Goal: Task Accomplishment & Management: Manage account settings

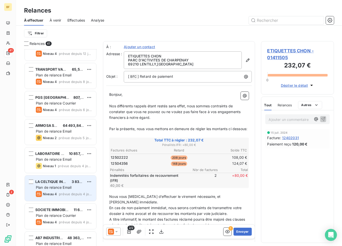
scroll to position [368, 0]
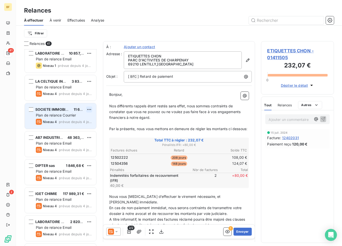
click at [90, 110] on html "BF 41 2 Relances À effectuer À venir Effectuées Analyse Filtrer Relances 41 ARM…" at bounding box center [171, 123] width 342 height 246
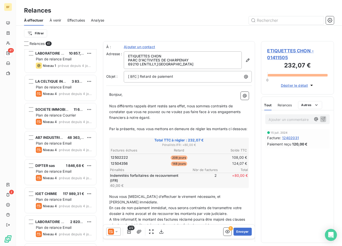
click at [91, 109] on html "BF 41 2 Relances À effectuer À venir Effectuées Analyse Filtrer Relances 41 ARM…" at bounding box center [171, 123] width 342 height 246
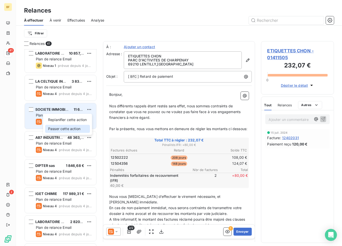
click at [80, 126] on div "Passer cette action" at bounding box center [67, 129] width 45 height 8
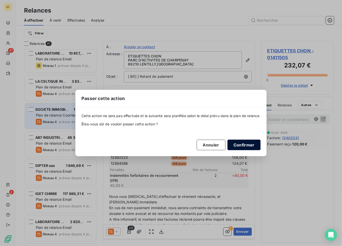
click at [241, 147] on button "Confirmer" at bounding box center [244, 145] width 33 height 11
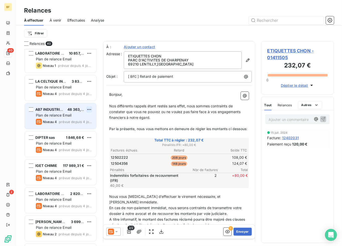
click at [89, 109] on html "BF 40 2 Relances À effectuer À venir Effectuées Analyse Filtrer Relances 40 ARM…" at bounding box center [171, 123] width 342 height 246
click at [83, 131] on div "Passer cette action" at bounding box center [67, 129] width 45 height 8
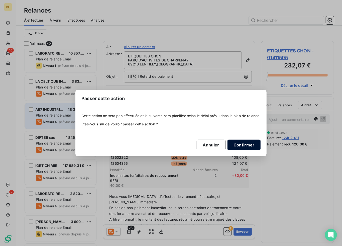
click at [239, 145] on button "Confirmer" at bounding box center [244, 145] width 33 height 11
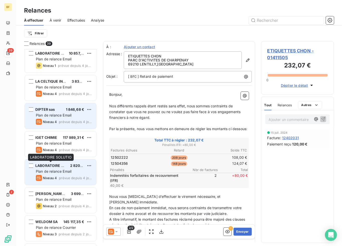
click at [56, 165] on span "LABORATOIRE SOLUTIO" at bounding box center [56, 166] width 42 height 4
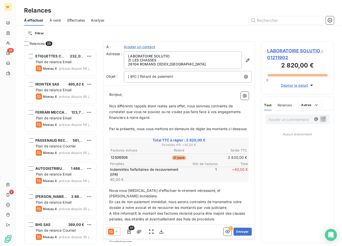
click at [49, 19] on div "À effectuer À venir Effectuées Analyse" at bounding box center [179, 20] width 326 height 11
click at [52, 20] on span "À venir" at bounding box center [56, 20] width 12 height 5
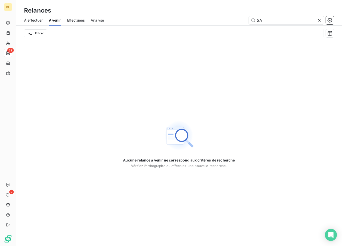
type input "S"
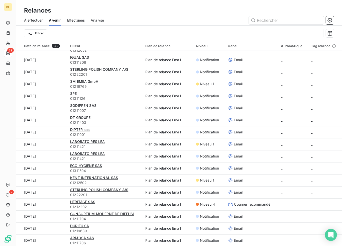
scroll to position [67, 0]
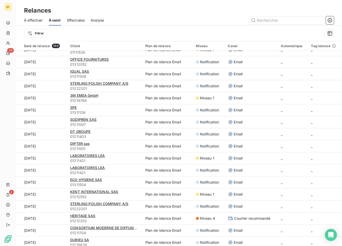
click at [76, 18] on span "Effectuées" at bounding box center [76, 20] width 18 height 5
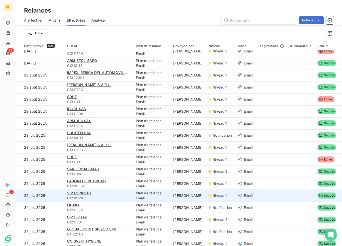
scroll to position [33, 0]
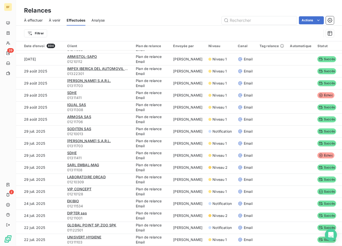
click at [55, 18] on span "À venir" at bounding box center [55, 20] width 12 height 5
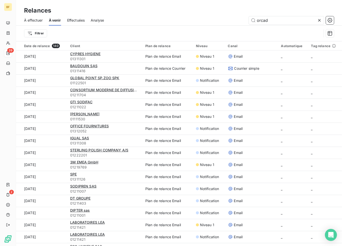
type input "orcad"
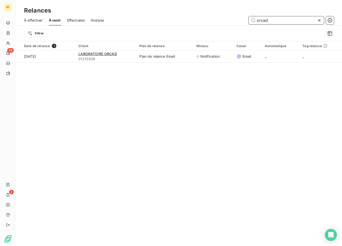
drag, startPoint x: 269, startPoint y: 22, endPoint x: 226, endPoint y: 14, distance: 44.1
click at [226, 14] on div "Relances À effectuer À venir Effectuées Analyse orcad Filtrer" at bounding box center [179, 20] width 326 height 41
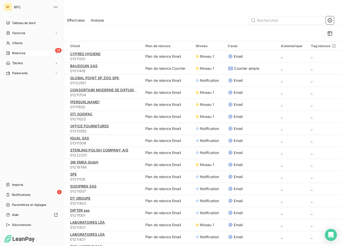
click at [6, 54] on icon at bounding box center [8, 53] width 4 height 4
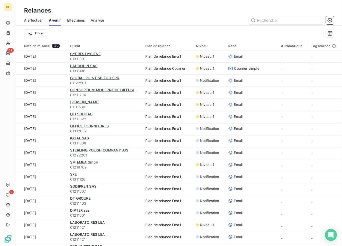
click at [29, 19] on span "À effectuer" at bounding box center [33, 20] width 19 height 5
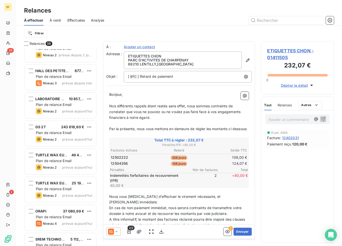
scroll to position [535, 0]
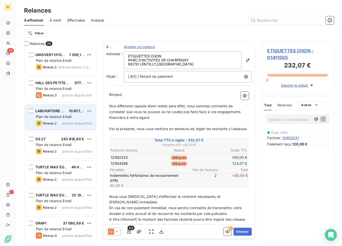
click at [80, 112] on span "10 857,60 €" at bounding box center [79, 111] width 20 height 4
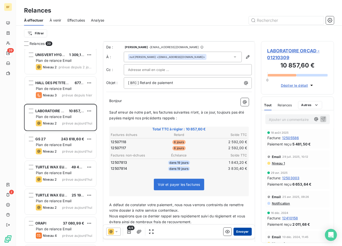
scroll to position [48, 0]
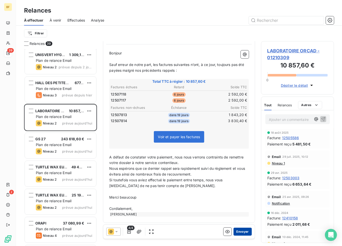
click at [235, 230] on button "Envoyer" at bounding box center [243, 232] width 18 height 8
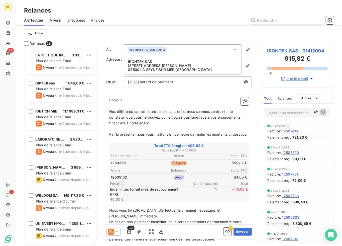
scroll to position [368, 0]
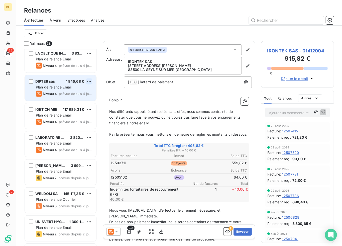
click at [89, 80] on html "BF 38 2 Relances À effectuer À venir Effectuées Analyse Filtrer Relances 38 ARM…" at bounding box center [171, 123] width 342 height 246
click at [79, 98] on div "Passer cette action" at bounding box center [67, 101] width 45 height 8
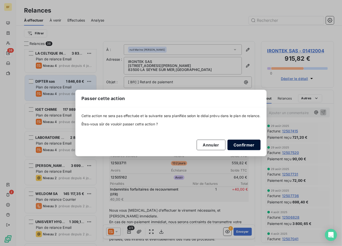
click at [252, 148] on button "Confirmer" at bounding box center [244, 145] width 33 height 11
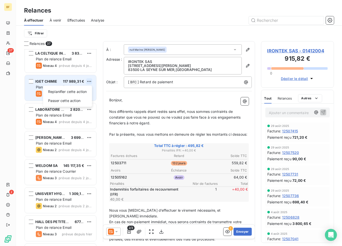
click at [89, 82] on html "BF 37 2 Relances À effectuer À venir Effectuées Analyse Filtrer Relances 37 ARM…" at bounding box center [171, 123] width 342 height 246
click at [86, 98] on div "Passer cette action" at bounding box center [67, 101] width 45 height 8
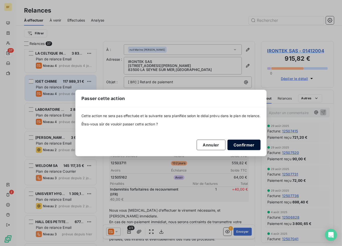
click at [235, 147] on button "Confirmer" at bounding box center [244, 145] width 33 height 11
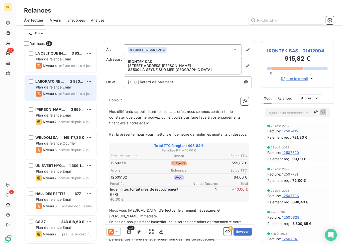
scroll to position [435, 0]
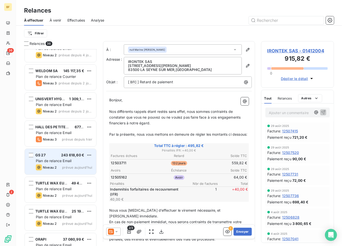
click at [73, 152] on div "GS 27 243 618,60 € Plan de relance Email Niveau 2 prévue aujourd’hui" at bounding box center [60, 162] width 71 height 26
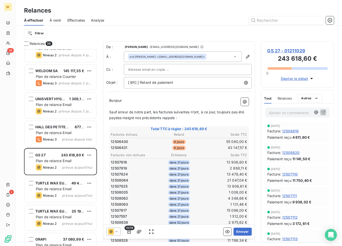
click at [89, 154] on html "BF 36 2 Relances À effectuer À venir Effectuées Analyse Filtrer Relances 36 LAB…" at bounding box center [171, 123] width 342 height 246
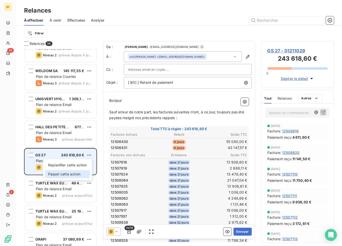
click at [84, 176] on div "Passer cette action" at bounding box center [67, 174] width 45 height 8
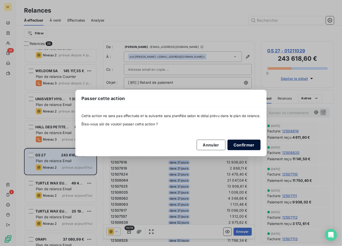
click at [249, 147] on button "Confirmer" at bounding box center [244, 145] width 33 height 11
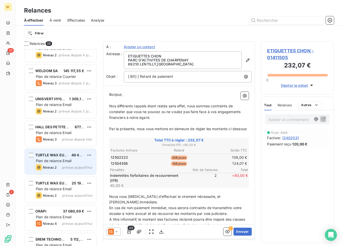
click at [68, 162] on span "Plan de relance Email" at bounding box center [54, 161] width 36 height 4
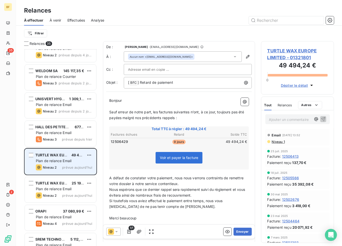
click at [90, 152] on div "TURTLE WAX EUROPE LIMITED 49 494,24 € Plan de relance Email Niveau 2 prévue auj…" at bounding box center [60, 162] width 71 height 26
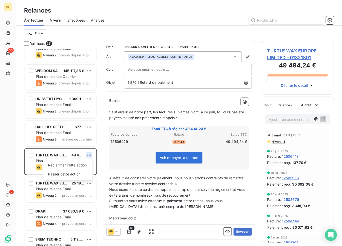
click at [91, 154] on html "BF 35 2 Relances À effectuer À venir Effectuées Analyse Filtrer Relances 35 LAB…" at bounding box center [171, 123] width 342 height 246
click at [82, 172] on div "Passer cette action" at bounding box center [67, 174] width 45 height 8
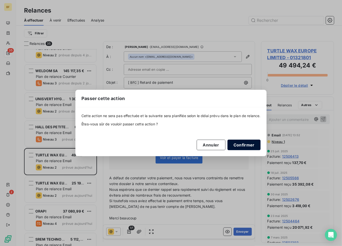
click at [240, 149] on button "Confirmer" at bounding box center [244, 145] width 33 height 11
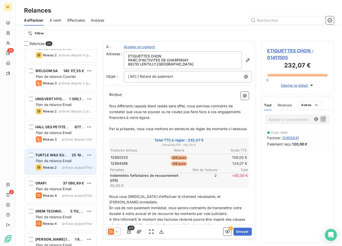
click at [62, 164] on div "TURTLE WAX EUROPE LIMITED 25 199,32 € Plan de relance Email Niveau 2 prévue auj…" at bounding box center [60, 162] width 71 height 26
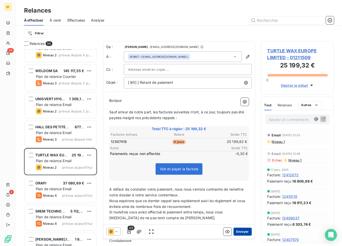
click at [235, 230] on button "Envoyer" at bounding box center [243, 232] width 18 height 8
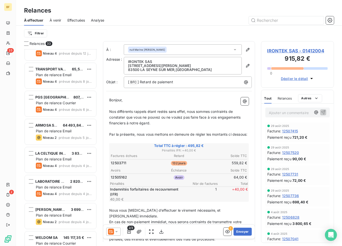
scroll to position [262, 0]
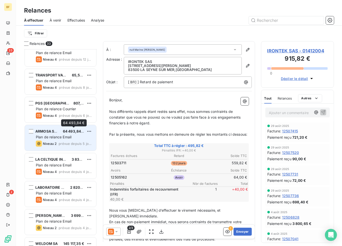
click at [78, 130] on span "64 493,84 €" at bounding box center [74, 131] width 22 height 4
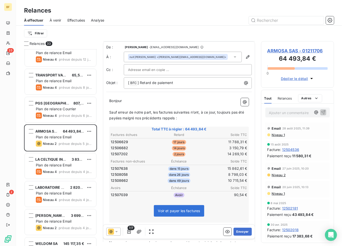
scroll to position [67, 0]
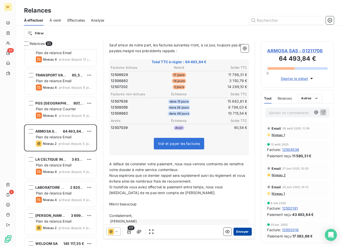
click at [239, 228] on button "Envoyer" at bounding box center [243, 232] width 18 height 8
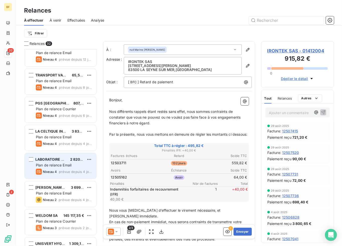
click at [61, 167] on span "Plan de relance Email" at bounding box center [54, 165] width 36 height 4
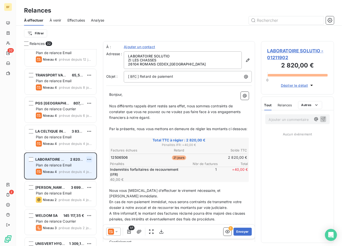
click at [90, 159] on html "BF 32 2 Relances À effectuer À venir Effectuées Analyse Filtrer Relances 32 ETI…" at bounding box center [171, 123] width 342 height 246
click at [81, 179] on div "Passer cette action" at bounding box center [67, 179] width 45 height 8
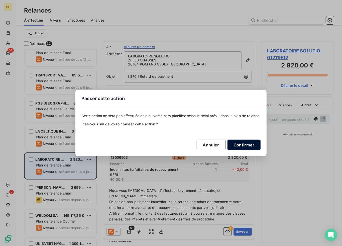
click at [251, 147] on button "Confirmer" at bounding box center [244, 145] width 33 height 11
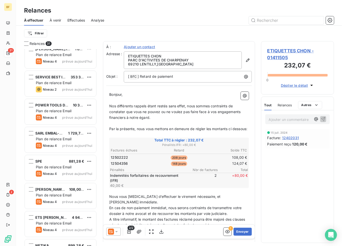
scroll to position [540, 0]
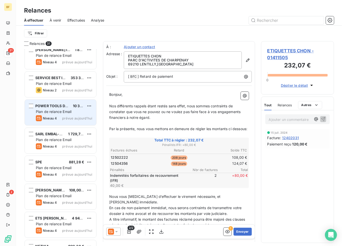
click at [82, 110] on div "Plan de relance Email" at bounding box center [64, 111] width 56 height 5
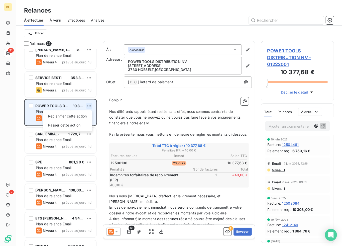
click at [91, 105] on html "BF 31 2 Relances À effectuer À venir Effectuées Analyse Filtrer Relances 31 STE…" at bounding box center [171, 123] width 342 height 246
click at [81, 124] on div "Passer cette action" at bounding box center [67, 125] width 45 height 8
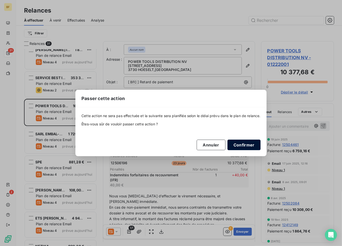
click at [235, 146] on button "Confirmer" at bounding box center [244, 145] width 33 height 11
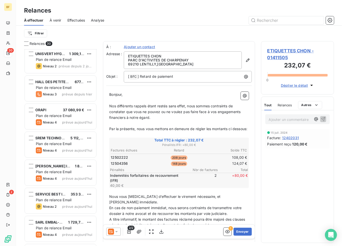
scroll to position [412, 0]
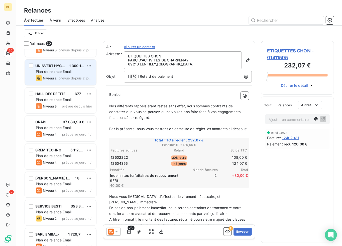
click at [75, 68] on div "UNISVERT HYGIENE 1 309,16 € Plan de relance Email Niveau 2 prévue depuis 2 jours" at bounding box center [60, 73] width 71 height 26
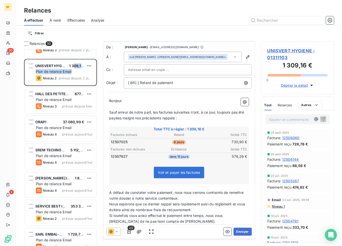
scroll to position [36, 0]
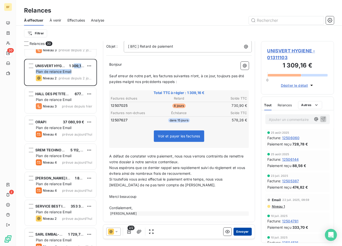
click at [234, 230] on button "Envoyer" at bounding box center [243, 232] width 18 height 8
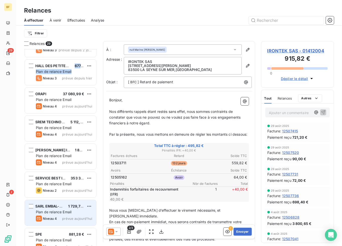
click at [88, 210] on div "Plan de relance Email" at bounding box center [64, 212] width 56 height 5
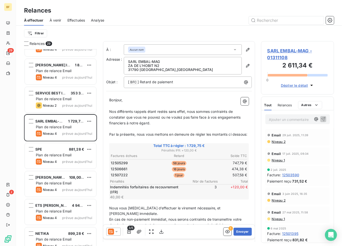
scroll to position [512, 0]
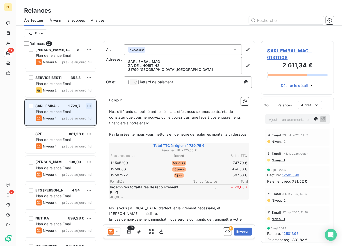
click at [89, 105] on html "BF 29 2 Relances À effectuer À venir Effectuées Analyse Filtrer Relances 29 SRE…" at bounding box center [171, 123] width 342 height 246
click at [85, 123] on div "Passer cette action" at bounding box center [67, 125] width 45 height 8
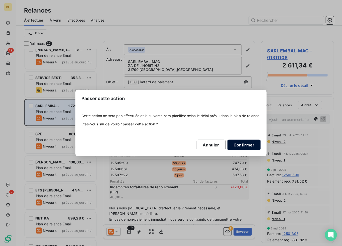
click at [244, 146] on button "Confirmer" at bounding box center [244, 145] width 33 height 11
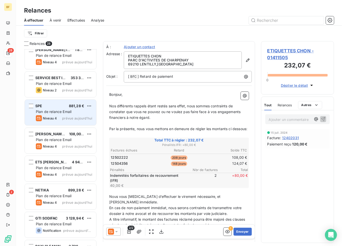
click at [55, 107] on div "SPE 881,28 €" at bounding box center [64, 106] width 56 height 5
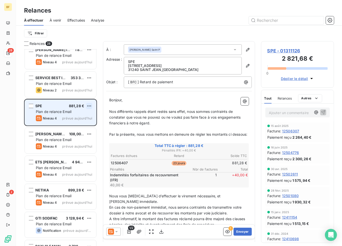
click at [89, 103] on html "BF 28 2 Relances À effectuer À venir Effectuées Analyse Filtrer Relances 28 SRE…" at bounding box center [171, 123] width 342 height 246
click at [81, 126] on div "Passer cette action" at bounding box center [67, 125] width 45 height 8
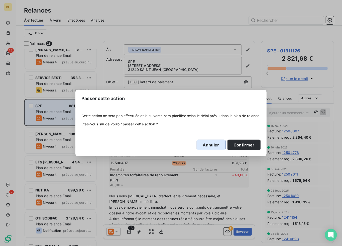
drag, startPoint x: 236, startPoint y: 147, endPoint x: 219, endPoint y: 144, distance: 17.7
click at [236, 148] on button "Confirmer" at bounding box center [244, 145] width 33 height 11
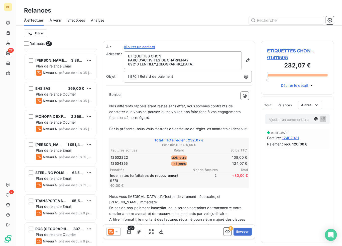
scroll to position [94, 0]
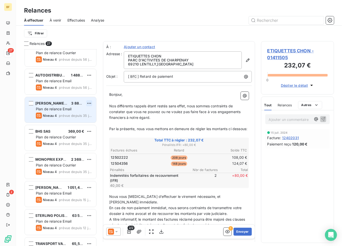
click at [90, 103] on html "BF 27 2 Relances À effectuer À venir Effectuées Analyse Filtrer Relances 27 ETI…" at bounding box center [171, 123] width 342 height 246
click at [85, 121] on div "Passer cette action" at bounding box center [67, 123] width 45 height 8
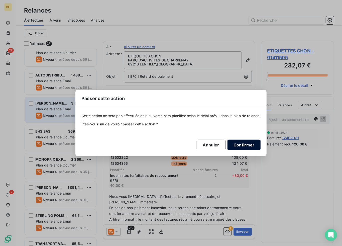
click at [242, 145] on button "Confirmer" at bounding box center [244, 145] width 33 height 11
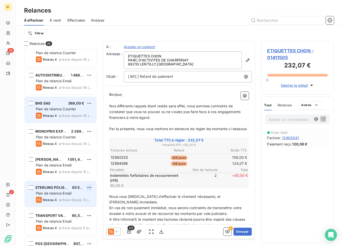
click at [88, 188] on html "BF 26 2 Relances À effectuer À venir Effectuées Analyse Filtrer Relances 26 ETI…" at bounding box center [171, 123] width 342 height 246
click at [86, 206] on div "Passer cette action" at bounding box center [67, 207] width 45 height 8
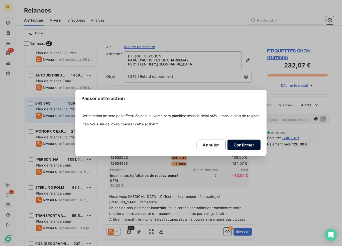
click at [239, 143] on button "Confirmer" at bounding box center [244, 145] width 33 height 11
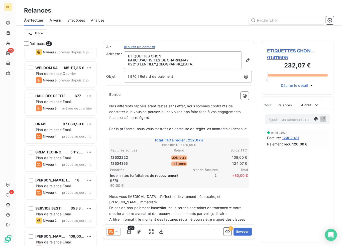
scroll to position [361, 0]
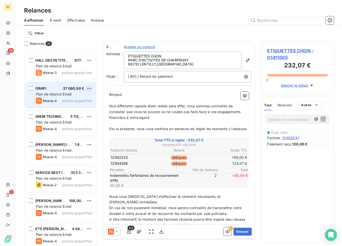
click at [88, 88] on html "BF 25 2 Relances À effectuer À venir Effectuées Analyse Filtrer Relances 25 [PE…" at bounding box center [171, 123] width 342 height 246
click at [88, 106] on div "Passer cette action" at bounding box center [67, 108] width 45 height 8
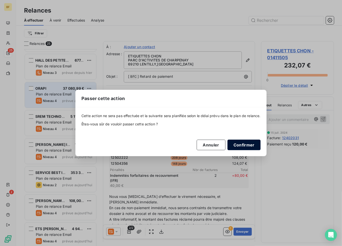
click at [230, 144] on button "Confirmer" at bounding box center [244, 145] width 33 height 11
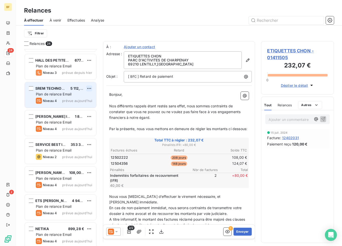
click at [88, 88] on html "BF 24 2 Relances À effectuer À venir Effectuées Analyse Filtrer Relances 24 [PE…" at bounding box center [171, 123] width 342 height 246
click at [89, 107] on div "Passer cette action" at bounding box center [67, 108] width 45 height 8
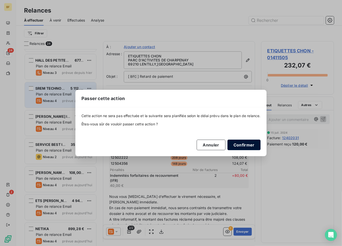
click at [247, 145] on button "Confirmer" at bounding box center [244, 145] width 33 height 11
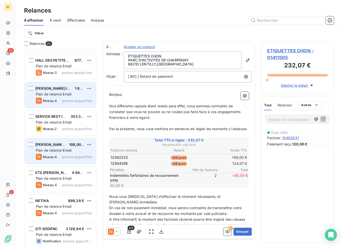
click at [70, 144] on span "108,00 €" at bounding box center [76, 144] width 15 height 4
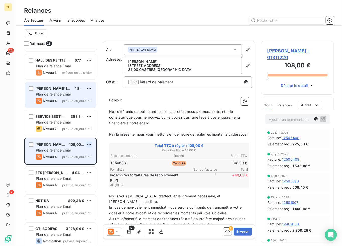
click at [92, 143] on html "BF 23 2 Relances À effectuer À venir Effectuées Analyse Filtrer Relances 23 [PE…" at bounding box center [171, 123] width 342 height 246
click at [86, 163] on div "Passer cette action" at bounding box center [67, 164] width 45 height 8
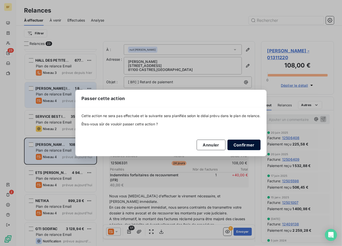
click at [235, 143] on button "Confirmer" at bounding box center [244, 145] width 33 height 11
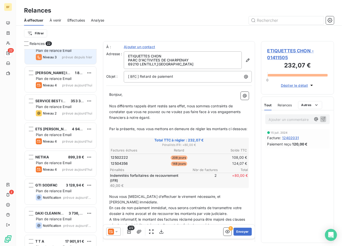
scroll to position [402, 0]
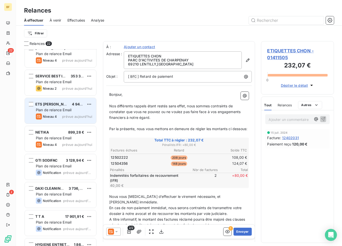
click at [63, 109] on span "Plan de relance Email" at bounding box center [54, 110] width 36 height 4
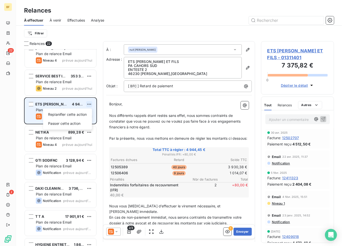
click at [90, 105] on html "BF 22 2 Relances À effectuer À venir Effectuées Analyse Filtrer Relances 22 HAL…" at bounding box center [171, 123] width 342 height 246
click at [86, 124] on div "Passer cette action" at bounding box center [67, 124] width 45 height 8
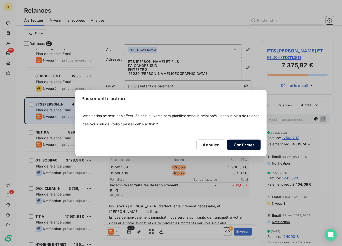
click at [239, 144] on button "Confirmer" at bounding box center [244, 145] width 33 height 11
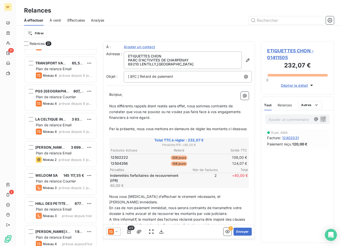
scroll to position [226, 0]
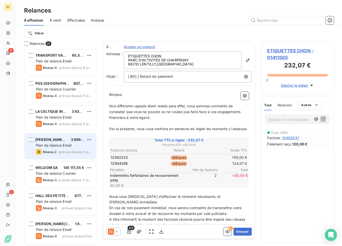
click at [58, 145] on span "Plan de relance Email" at bounding box center [54, 145] width 36 height 4
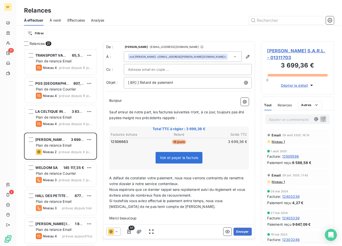
click at [237, 227] on div "1/1 Envoyer" at bounding box center [179, 232] width 152 height 14
click at [234, 228] on button "Envoyer" at bounding box center [243, 232] width 18 height 8
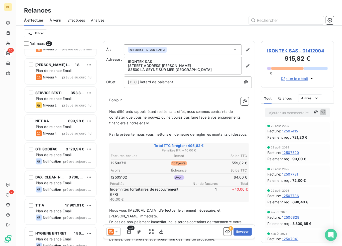
scroll to position [365, 0]
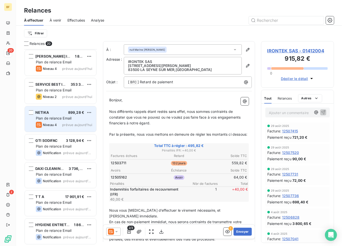
click at [69, 126] on span "prévue aujourd’hui" at bounding box center [77, 125] width 30 height 4
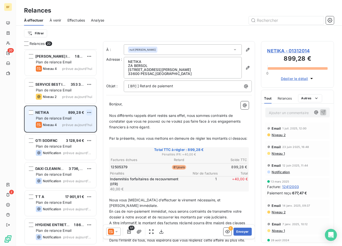
click at [87, 110] on html "BF 20 2 Relances À effectuer À venir Effectuées Analyse Filtrer Relances 20 HAL…" at bounding box center [171, 123] width 342 height 246
click at [86, 130] on div "Passer cette action" at bounding box center [67, 132] width 45 height 8
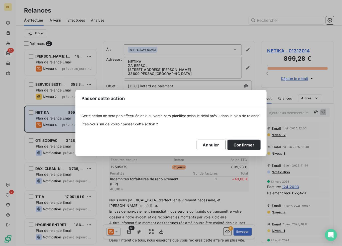
drag, startPoint x: 241, startPoint y: 143, endPoint x: 196, endPoint y: 158, distance: 47.2
click at [239, 144] on button "Confirmer" at bounding box center [244, 145] width 33 height 11
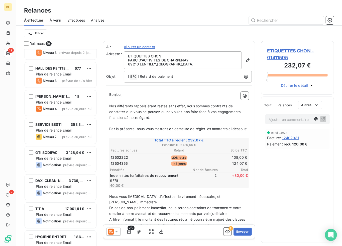
scroll to position [337, 0]
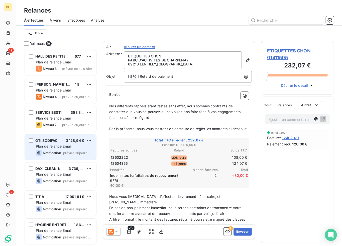
click at [64, 144] on span "Plan de relance Email" at bounding box center [54, 146] width 36 height 4
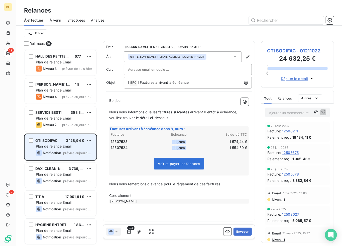
scroll to position [192, 68]
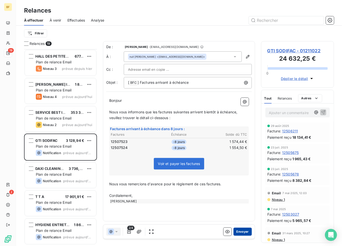
click at [242, 228] on button "Envoyer" at bounding box center [243, 232] width 18 height 8
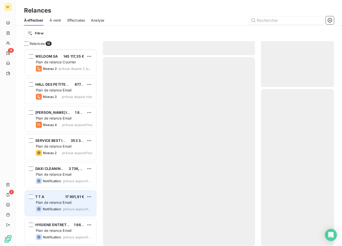
scroll to position [308, 0]
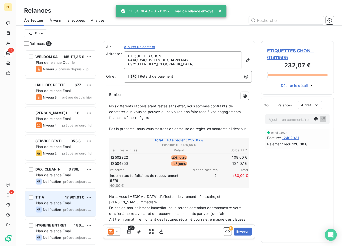
click at [58, 173] on span "Plan de relance Email" at bounding box center [54, 175] width 36 height 4
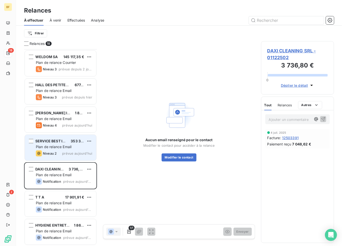
click at [51, 151] on span "Niveau 2" at bounding box center [50, 153] width 14 height 4
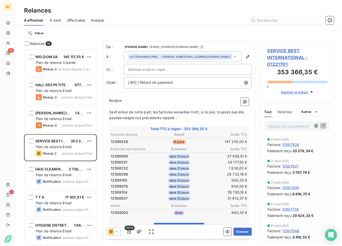
click at [88, 141] on html "BF 18 2 Relances À effectuer À venir Effectuées Analyse Filtrer Relances 18 ETI…" at bounding box center [171, 123] width 342 height 246
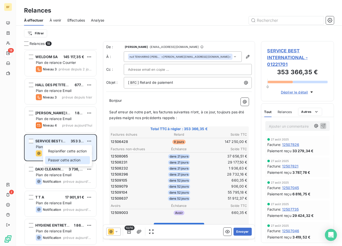
click at [80, 162] on div "Passer cette action" at bounding box center [67, 160] width 45 height 8
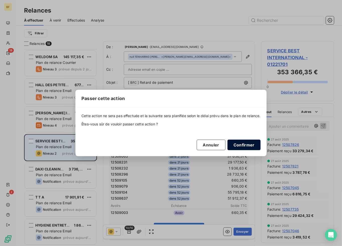
click at [243, 145] on button "Confirmer" at bounding box center [244, 145] width 33 height 11
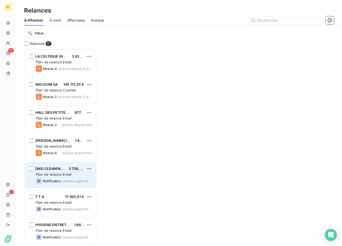
scroll to position [280, 0]
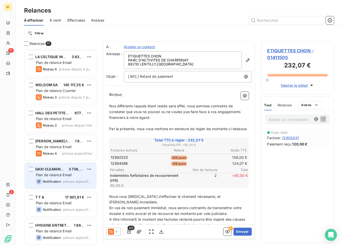
click at [38, 172] on div "DAXI CLEANING SRL 3 736,80 € Plan de relance Email Notification prévue aujourd’…" at bounding box center [60, 176] width 71 height 26
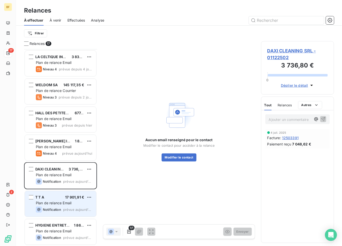
click at [52, 204] on span "Plan de relance Email" at bounding box center [54, 203] width 36 height 4
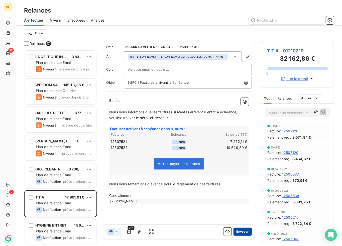
click at [239, 229] on button "Envoyer" at bounding box center [243, 232] width 18 height 8
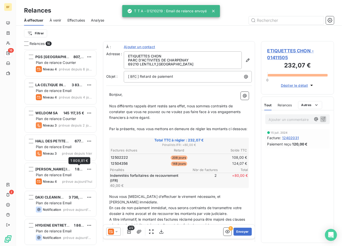
scroll to position [253, 0]
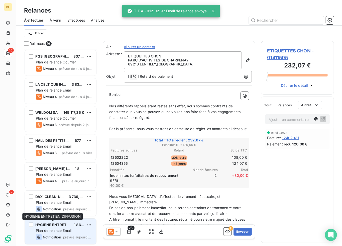
click at [69, 224] on span "HYGIENE ENTRETIEN DIFFUSION" at bounding box center [63, 225] width 57 height 4
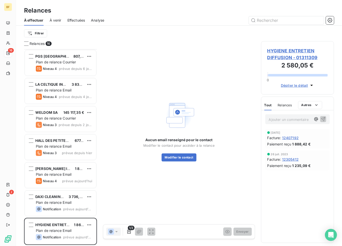
drag, startPoint x: 69, startPoint y: 224, endPoint x: 60, endPoint y: 198, distance: 27.4
click at [60, 200] on div "DAXI CLEANING SRL 3 736,80 € Plan de relance Email Notification prévue aujourd’…" at bounding box center [60, 204] width 71 height 26
